Goal: Task Accomplishment & Management: Use online tool/utility

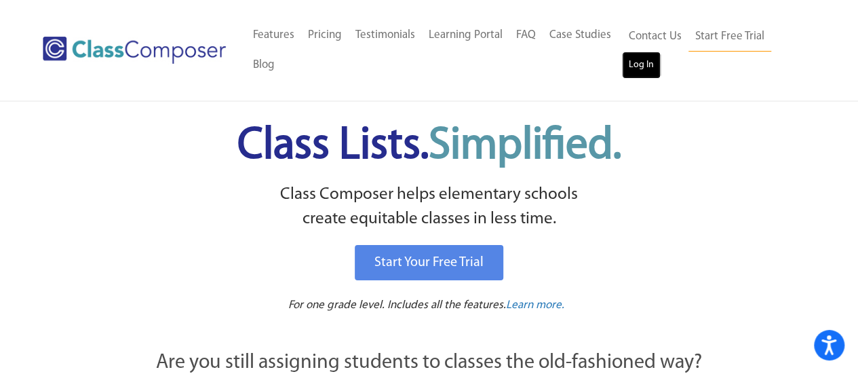
click at [650, 67] on link "Log In" at bounding box center [641, 65] width 39 height 27
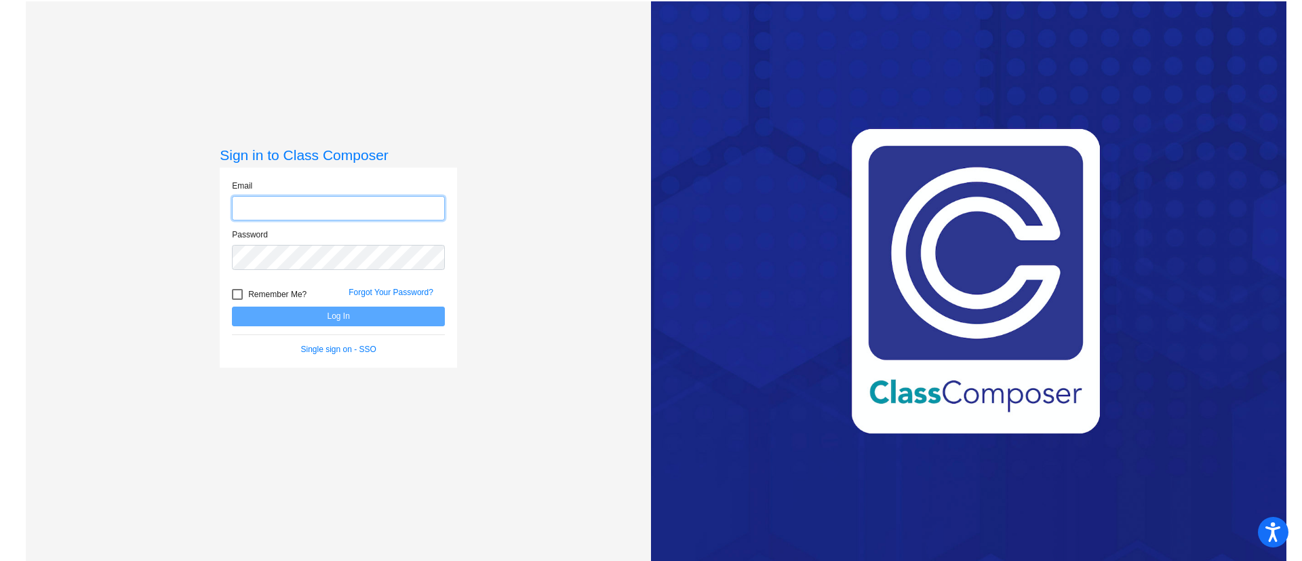
scroll to position [18, 0]
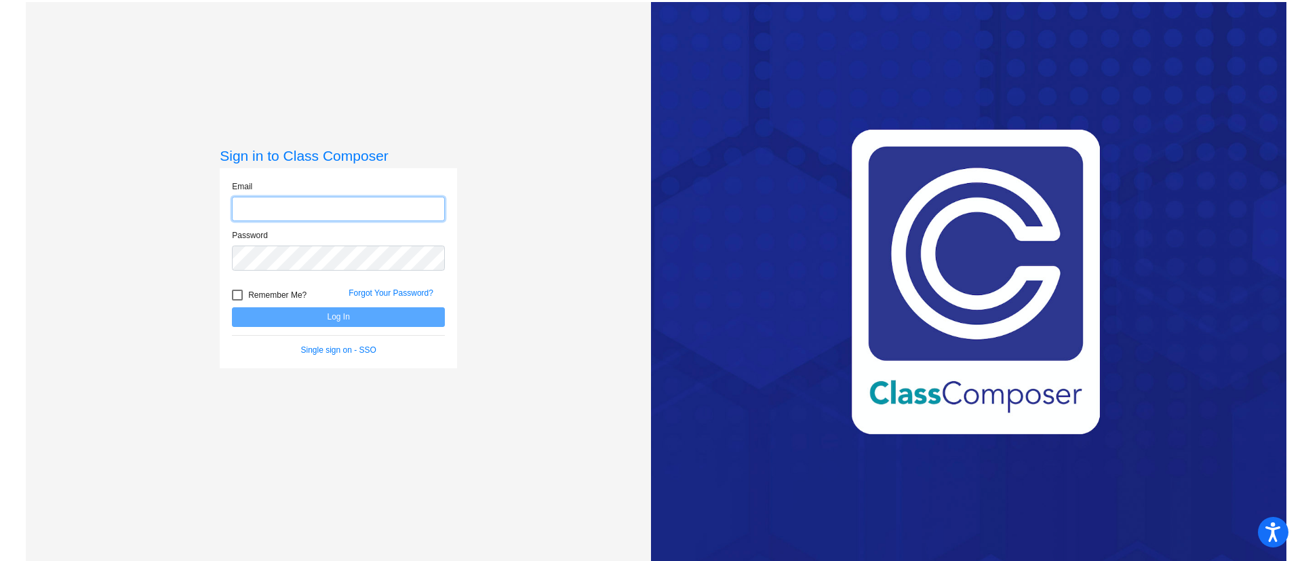
type input "tammy.agi@lcps.org"
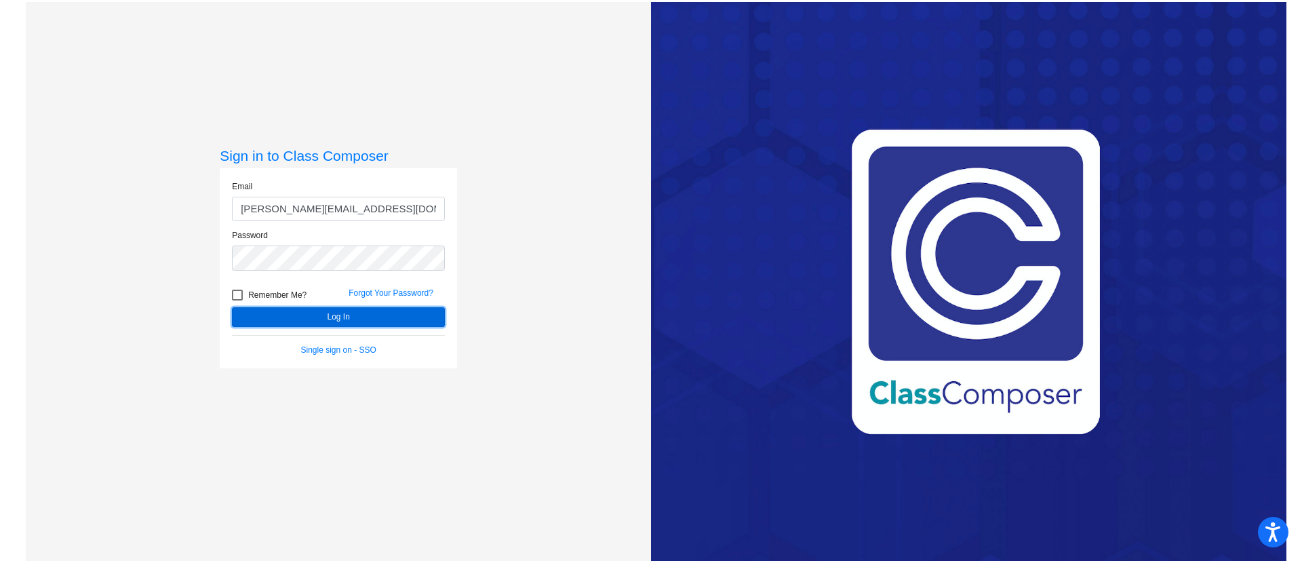
click at [407, 325] on button "Log In" at bounding box center [338, 317] width 213 height 20
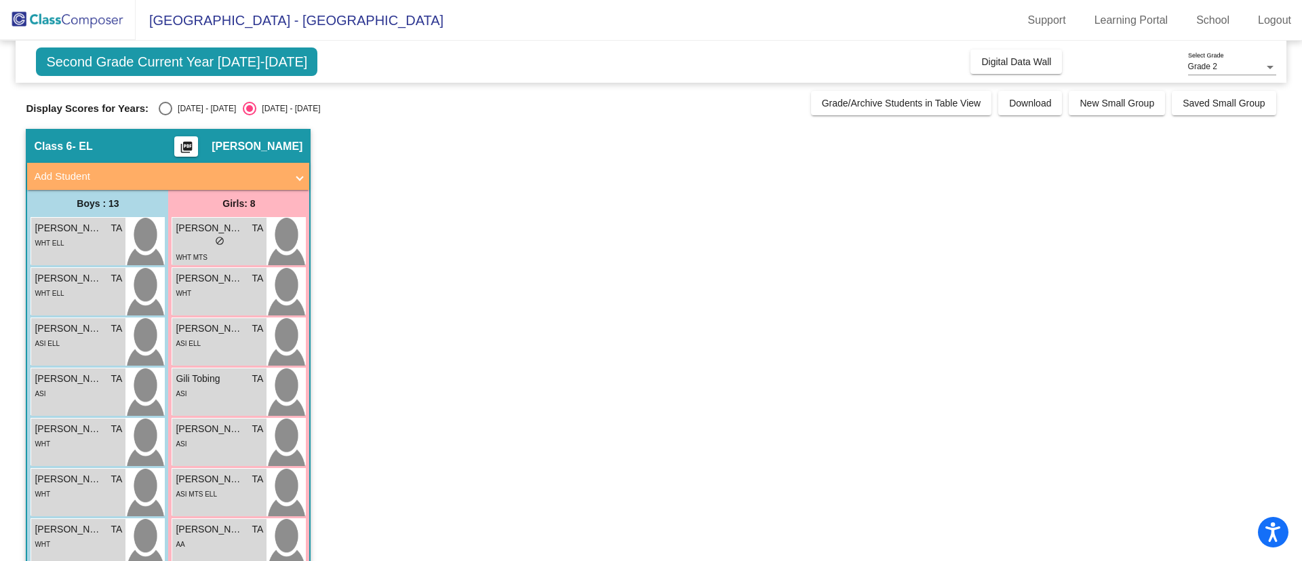
click at [407, 324] on app-classroom "Class 6 - EL picture_as_pdf Tammy Agi Add Student First Name Last Name Student …" at bounding box center [651, 510] width 1250 height 762
